Goal: Information Seeking & Learning: Learn about a topic

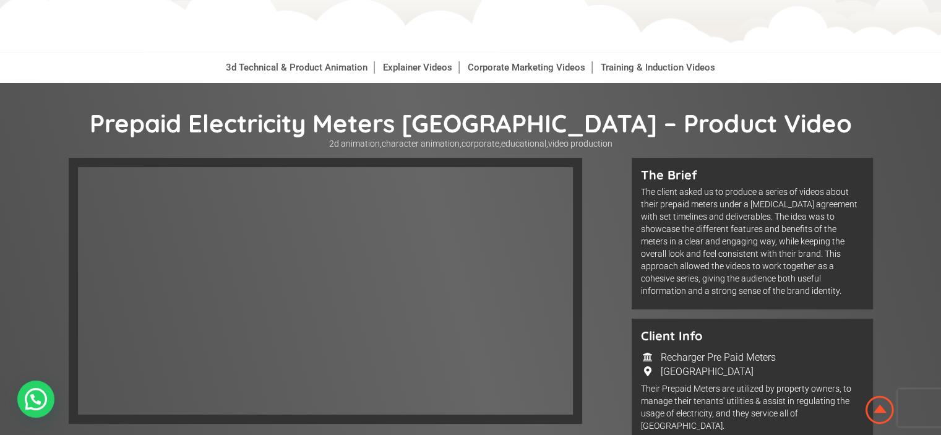
scroll to position [186, 0]
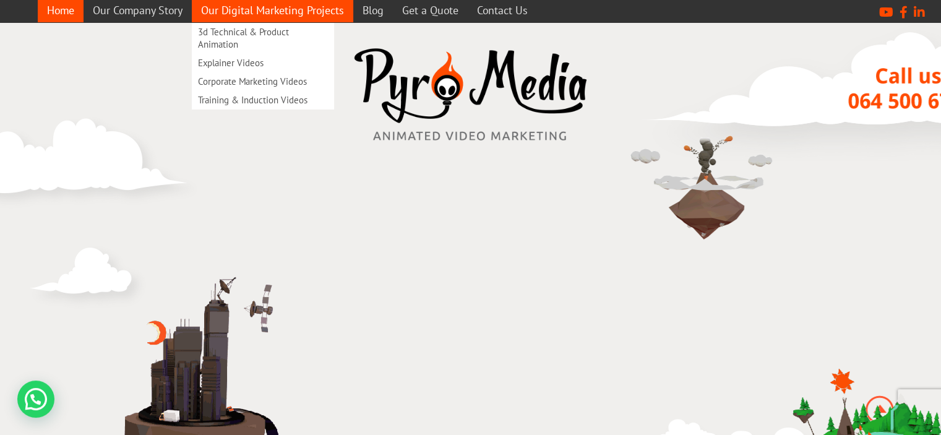
click at [240, 9] on link "Our Digital Marketing Projects" at bounding box center [272, 10] width 161 height 24
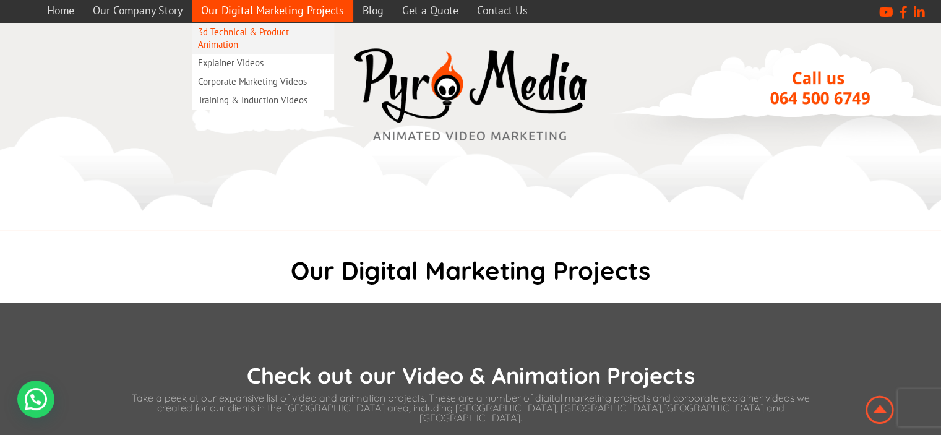
click at [229, 41] on link "3d Technical & Product Animation" at bounding box center [263, 38] width 142 height 31
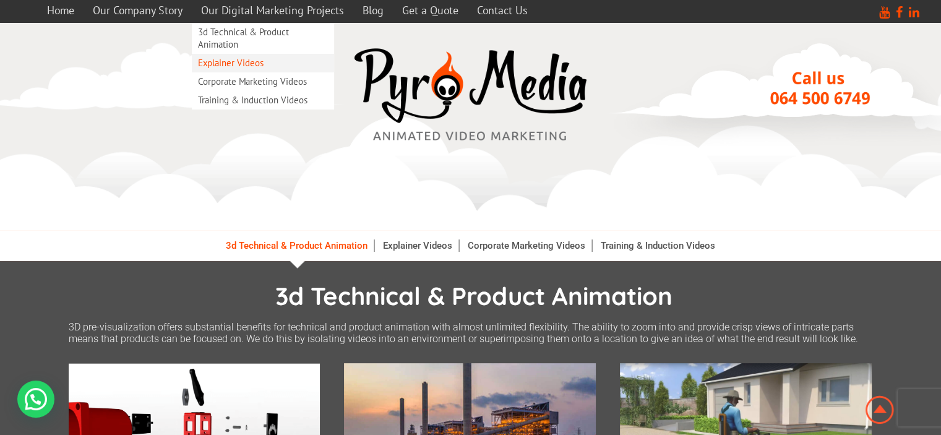
click at [234, 66] on link "Explainer Videos" at bounding box center [263, 63] width 142 height 19
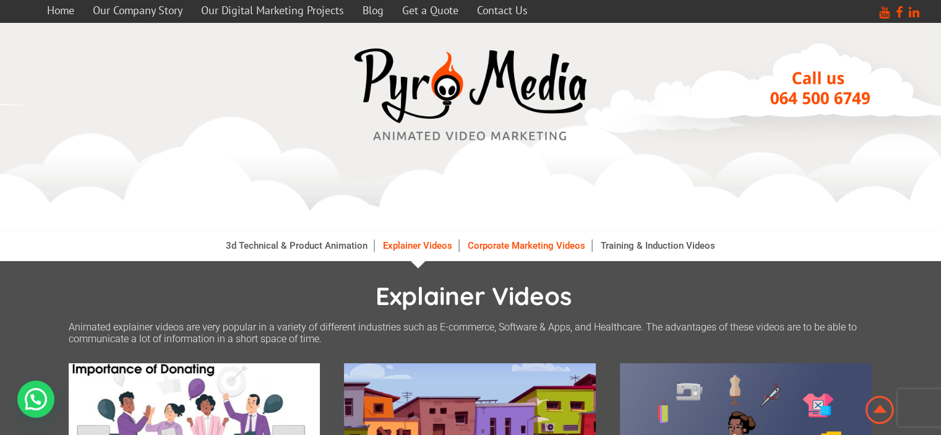
click at [501, 250] on link "Corporate Marketing Videos" at bounding box center [527, 245] width 131 height 12
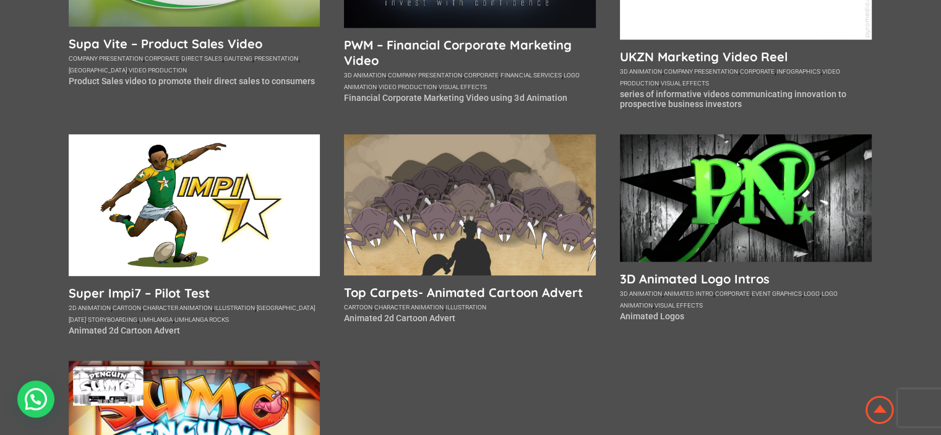
scroll to position [742, 0]
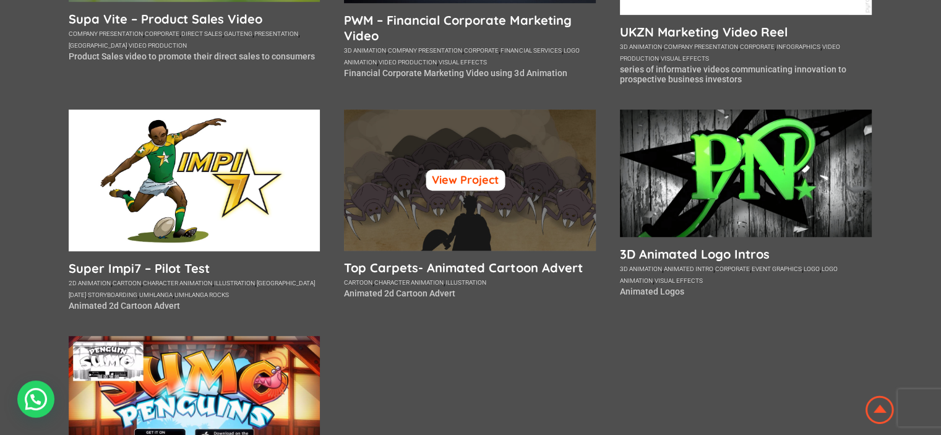
click at [460, 170] on link "View Project" at bounding box center [465, 180] width 79 height 21
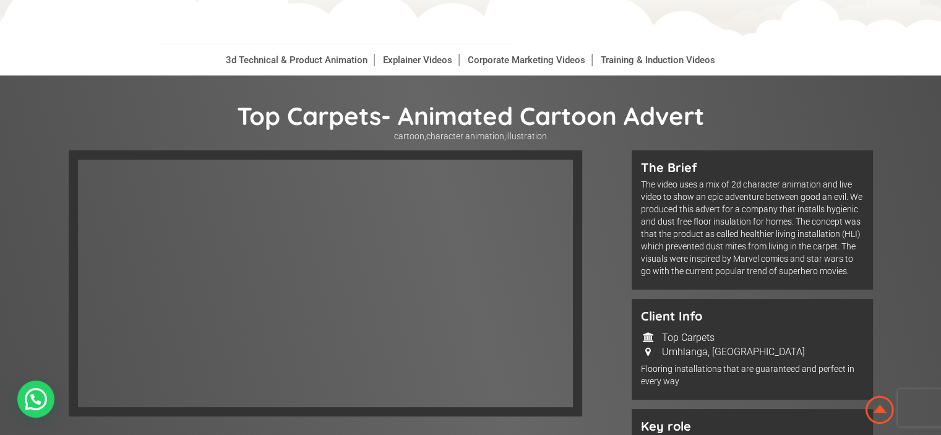
scroll to position [247, 0]
